Goal: Find specific page/section: Find specific page/section

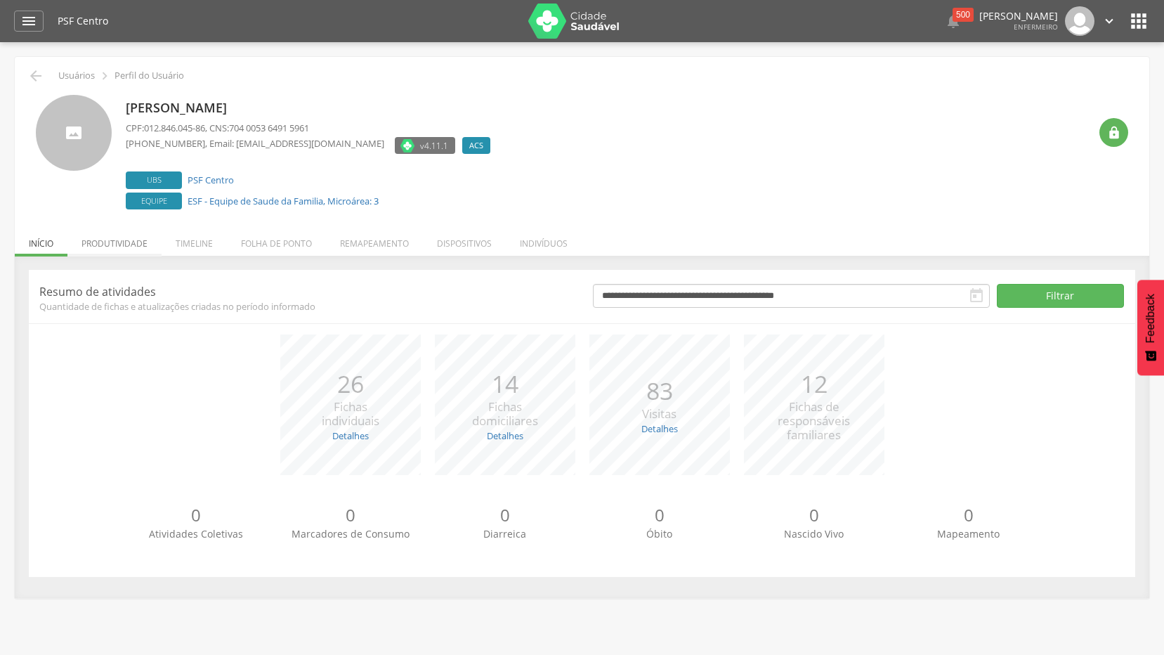
click at [121, 249] on li "Produtividade" at bounding box center [114, 239] width 94 height 33
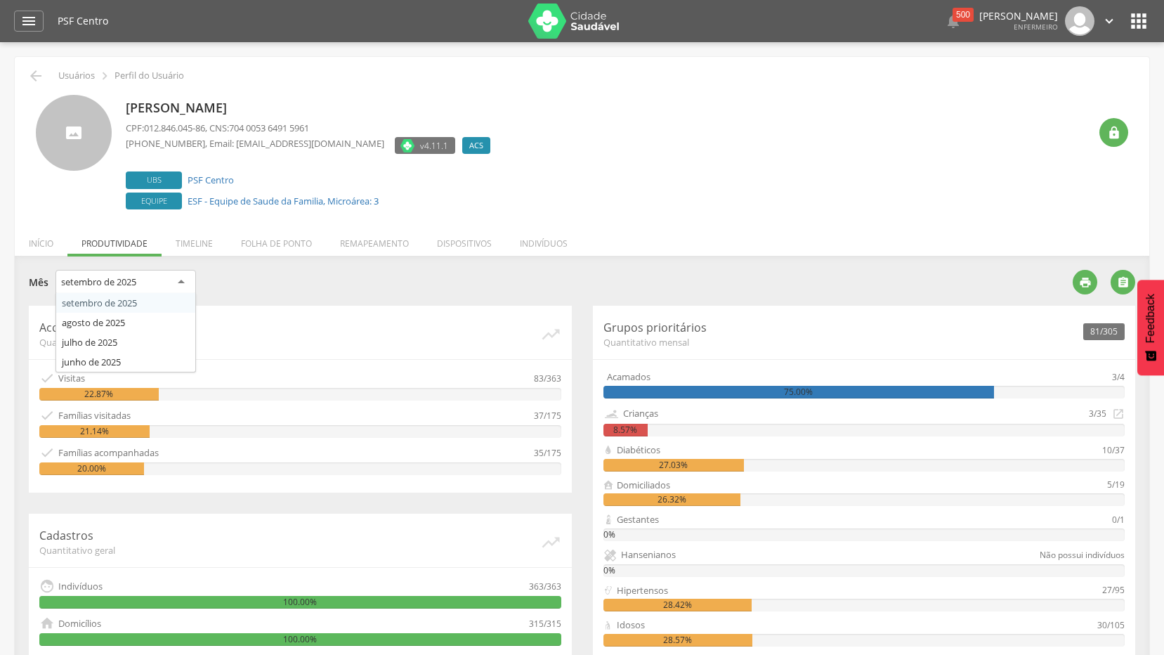
click at [162, 280] on div "setembro de 2025" at bounding box center [125, 282] width 140 height 25
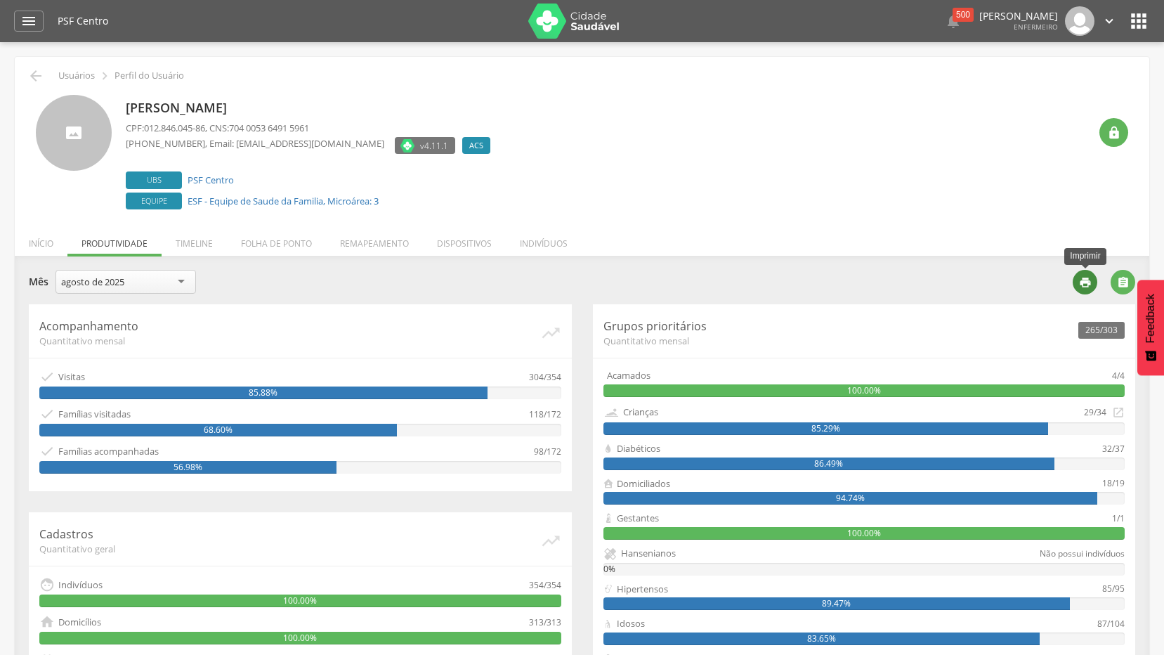
click at [1086, 289] on div "" at bounding box center [1084, 282] width 25 height 25
click at [136, 280] on div "agosto de 2025" at bounding box center [125, 282] width 140 height 24
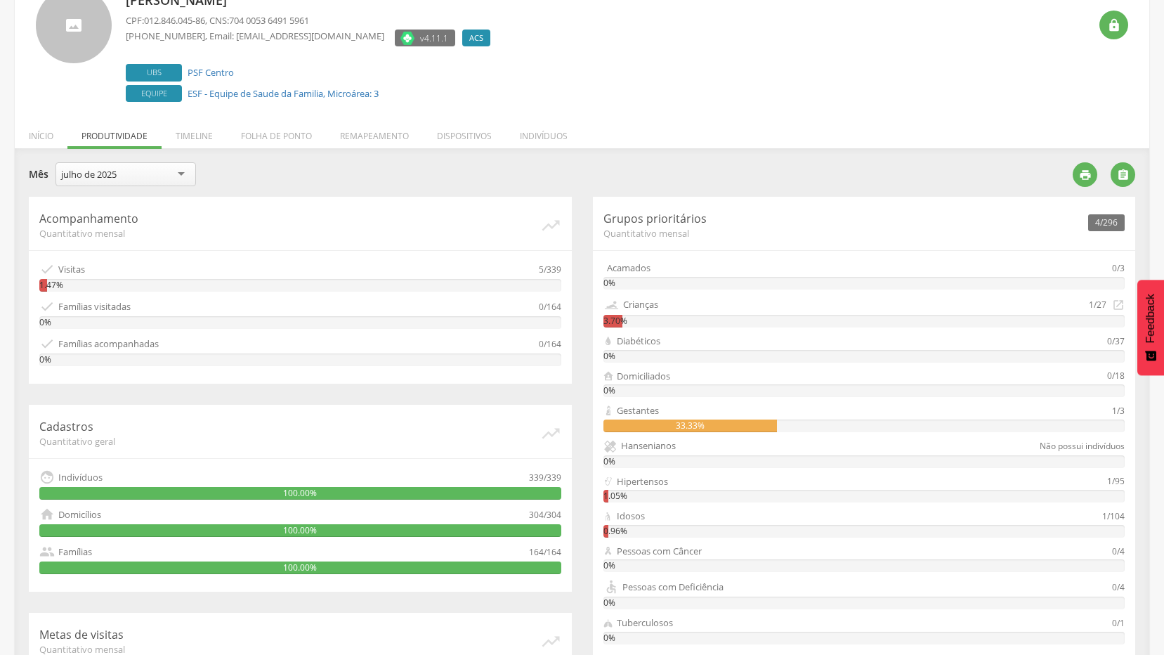
scroll to position [140, 0]
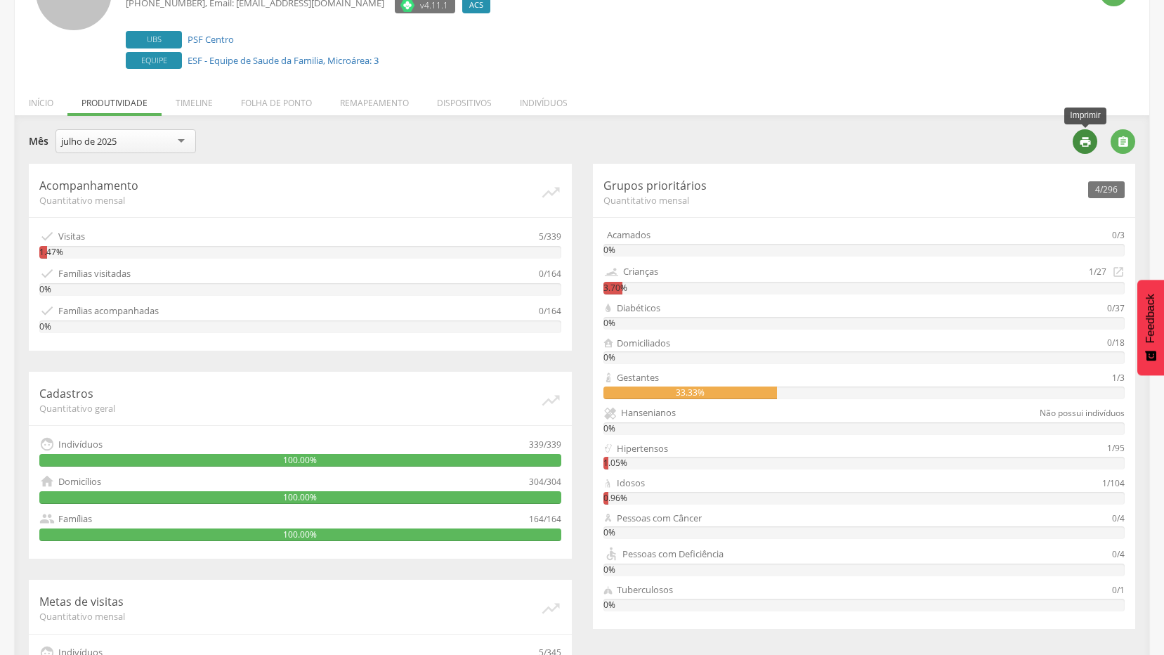
click at [1082, 140] on icon "" at bounding box center [1085, 142] width 13 height 13
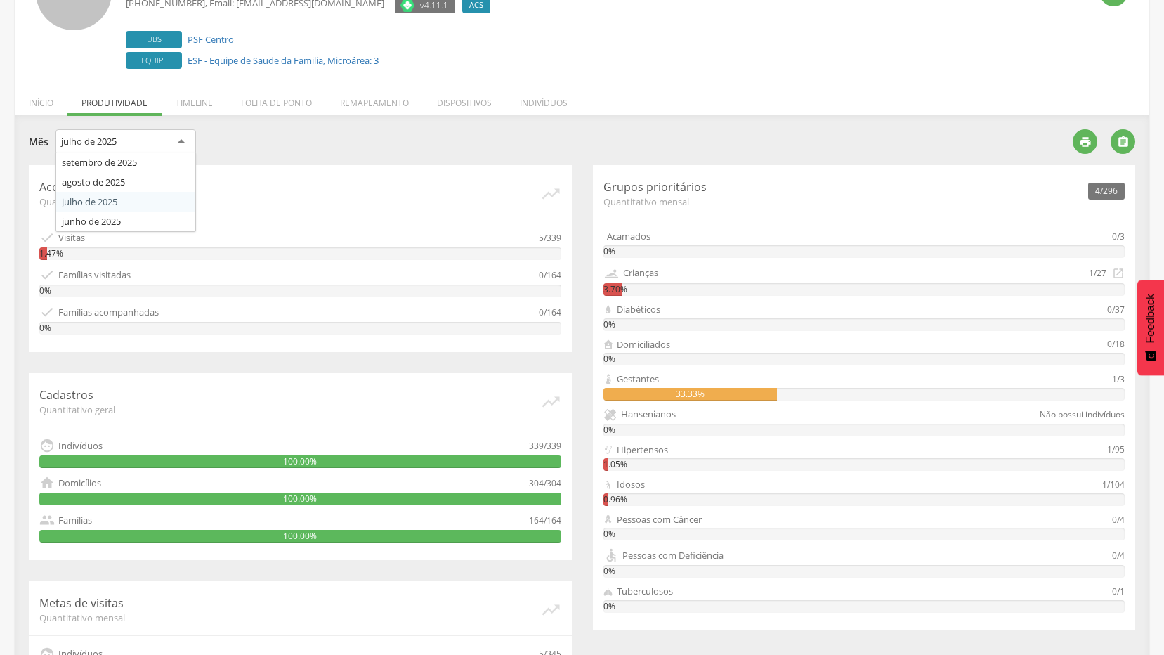
click at [139, 145] on div "julho de 2025" at bounding box center [125, 141] width 140 height 25
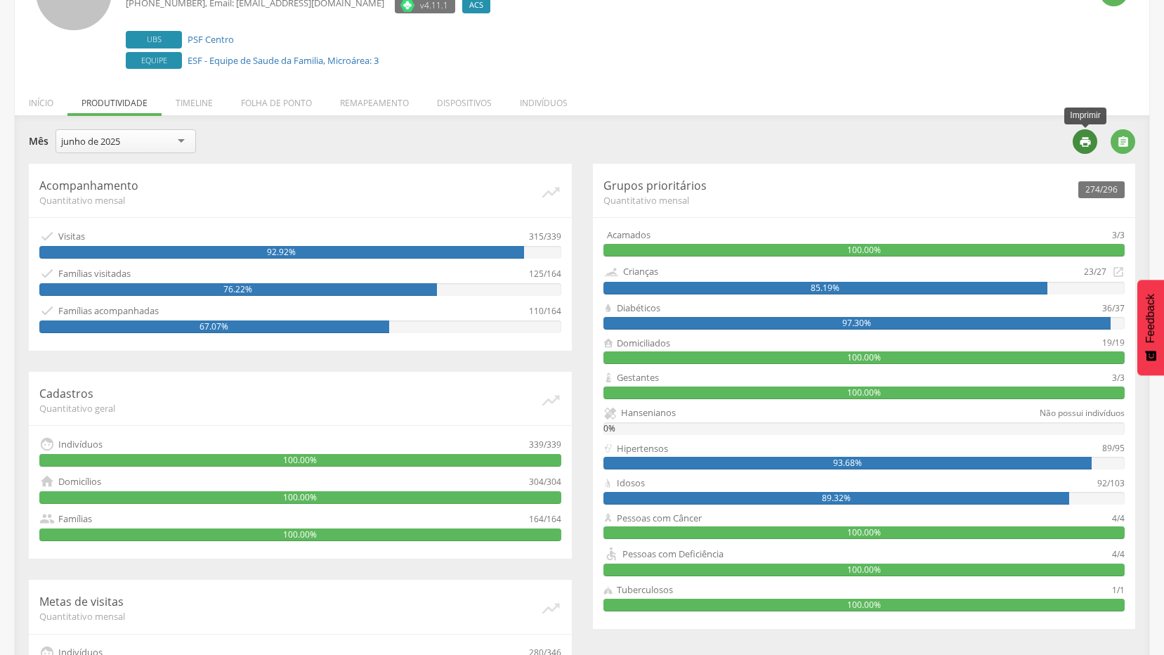
click at [1087, 136] on icon "" at bounding box center [1085, 142] width 13 height 13
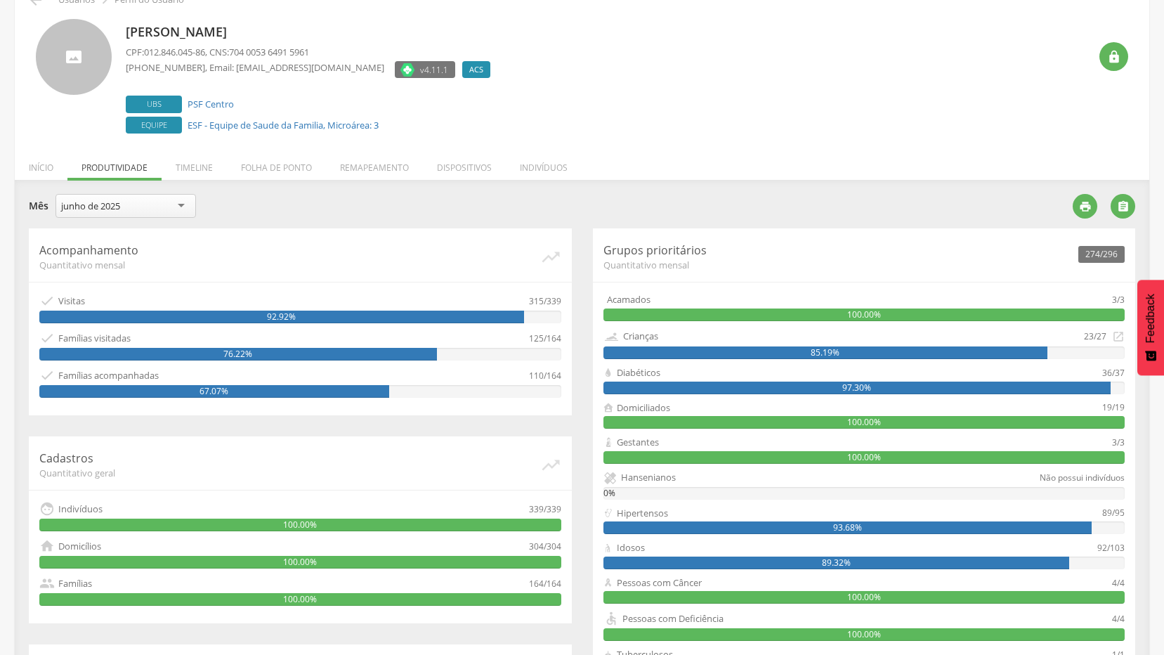
scroll to position [0, 0]
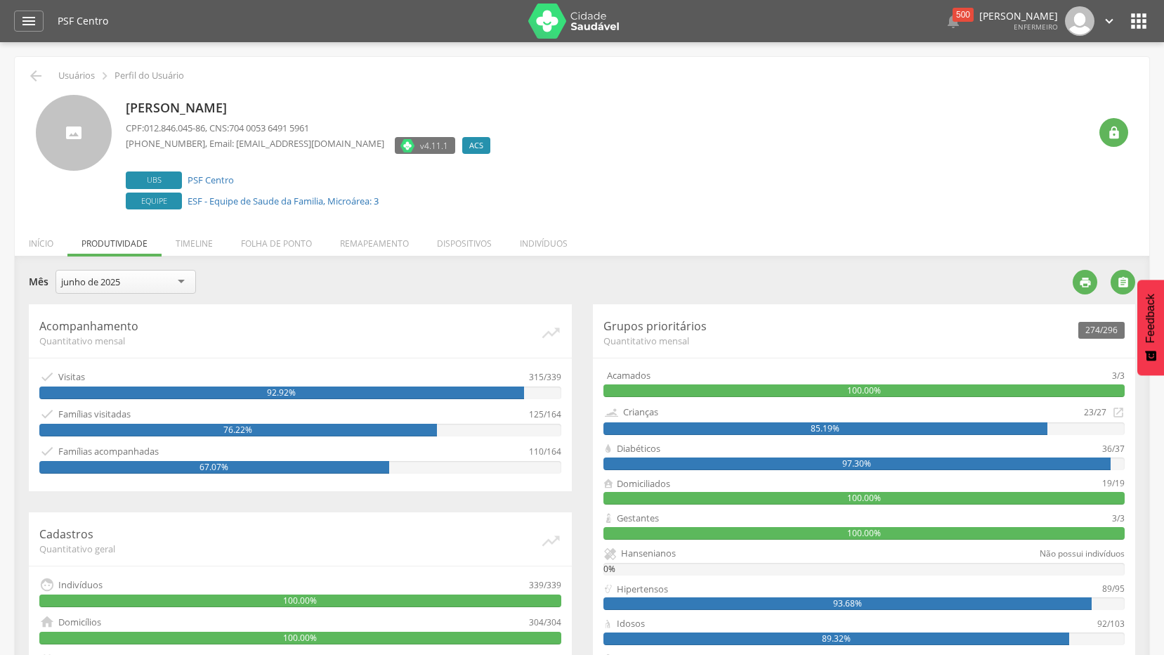
click at [25, 73] on div " Usuários  Perfil do Usuário" at bounding box center [581, 75] width 1113 height 17
click at [30, 74] on icon "" at bounding box center [35, 75] width 17 height 17
